Goal: Information Seeking & Learning: Find specific page/section

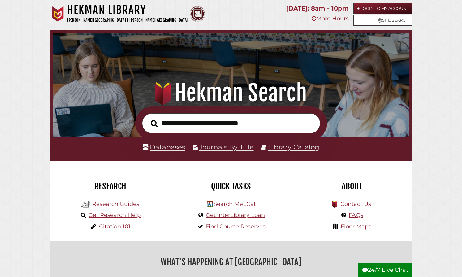
scroll to position [118, 353]
click at [168, 147] on link "Databases" at bounding box center [164, 147] width 42 height 8
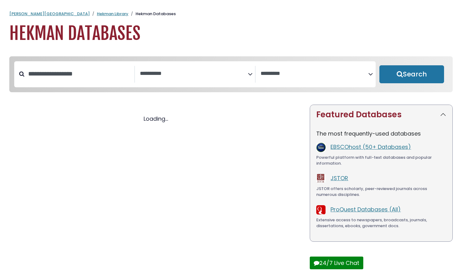
select select "Database Subject Filter"
select select "Database Vendors Filter"
select select "Database Subject Filter"
select select "Database Vendors Filter"
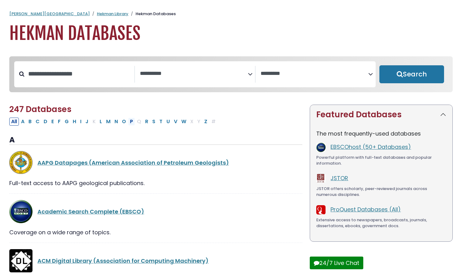
click at [130, 121] on button "P" at bounding box center [131, 122] width 7 height 8
select select "Database Subject Filter"
select select "Database Vendors Filter"
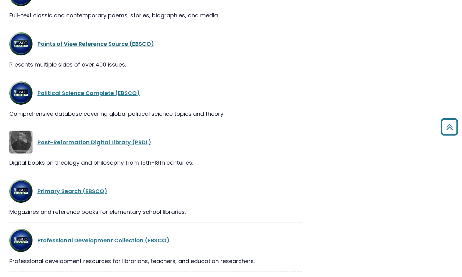
scroll to position [478, 0]
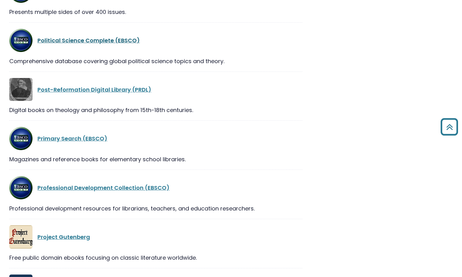
click at [90, 42] on link "Political Science Complete (EBSCO)" at bounding box center [88, 40] width 102 height 8
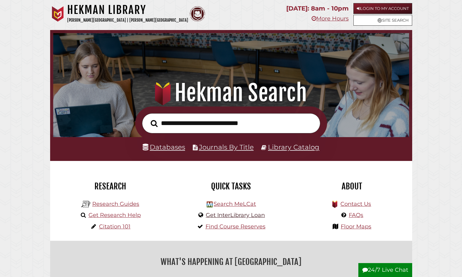
click at [231, 214] on link "Get InterLibrary Loan" at bounding box center [235, 215] width 59 height 7
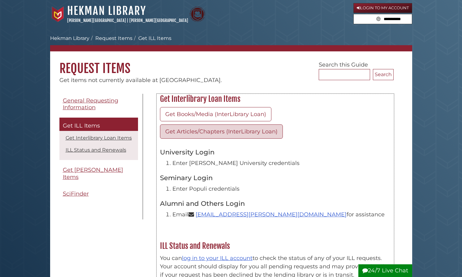
click at [184, 129] on link "Get Articles/Chapters (InterLibrary Loan)" at bounding box center [221, 131] width 123 height 14
